Goal: Transaction & Acquisition: Book appointment/travel/reservation

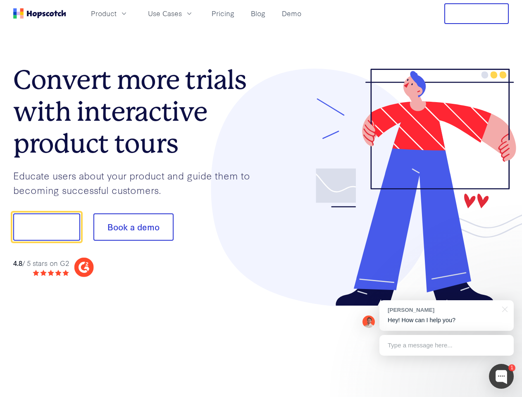
click at [261, 199] on div at bounding box center [385, 188] width 248 height 238
click at [117, 13] on span "Product" at bounding box center [104, 13] width 26 height 10
click at [182, 13] on span "Use Cases" at bounding box center [165, 13] width 34 height 10
click at [477, 14] on button "Free Trial" at bounding box center [477, 13] width 65 height 21
click at [46, 227] on button "Show me!" at bounding box center [46, 226] width 67 height 27
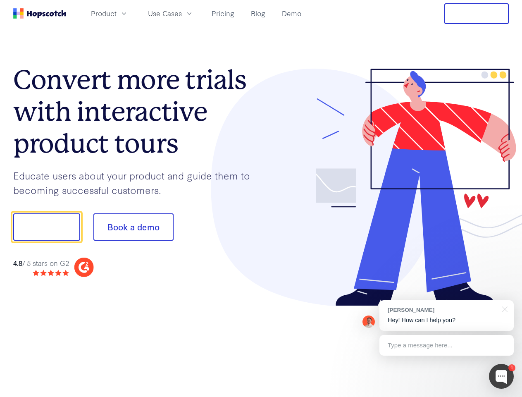
click at [133, 227] on button "Book a demo" at bounding box center [133, 226] width 80 height 27
click at [502, 376] on div at bounding box center [501, 376] width 25 height 25
click at [447, 316] on div "[PERSON_NAME] Hey! How can I help you?" at bounding box center [447, 315] width 134 height 31
click at [504, 397] on div "1 [PERSON_NAME] Hey! How can I help you? Type a message here... Free live chat …" at bounding box center [261, 397] width 522 height 0
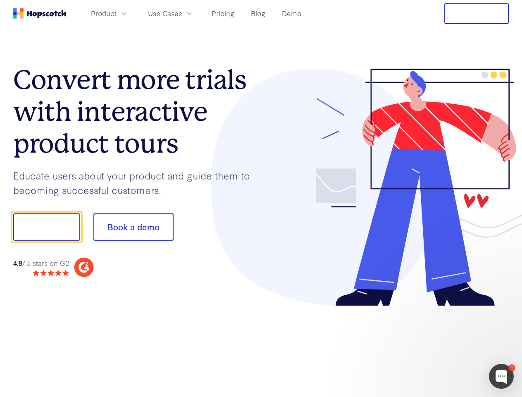
click at [447, 345] on div at bounding box center [436, 281] width 155 height 165
